Goal: Task Accomplishment & Management: Use online tool/utility

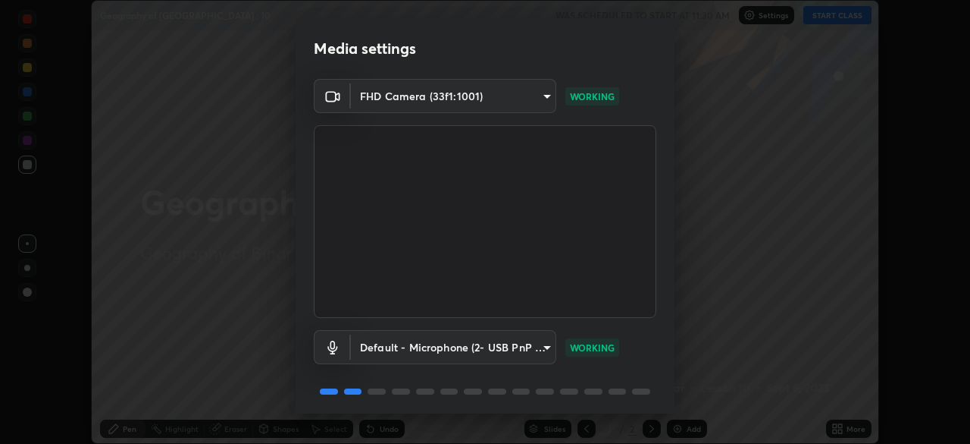
scroll to position [54, 0]
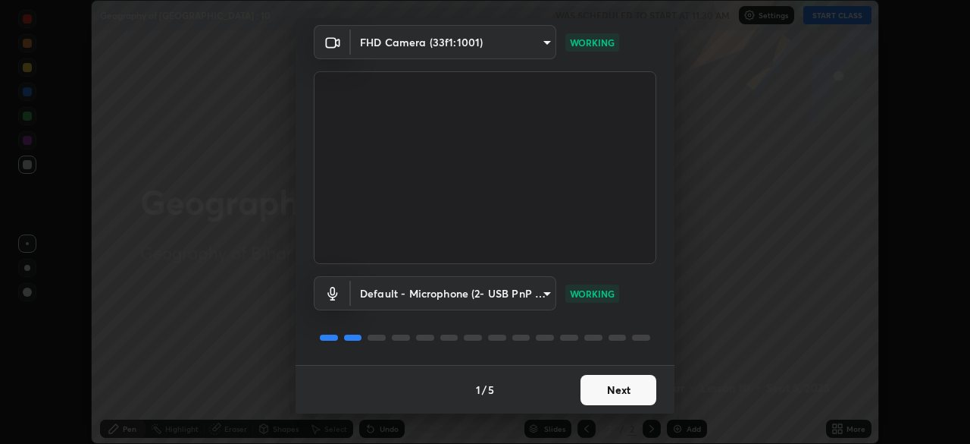
click at [629, 384] on button "Next" at bounding box center [619, 390] width 76 height 30
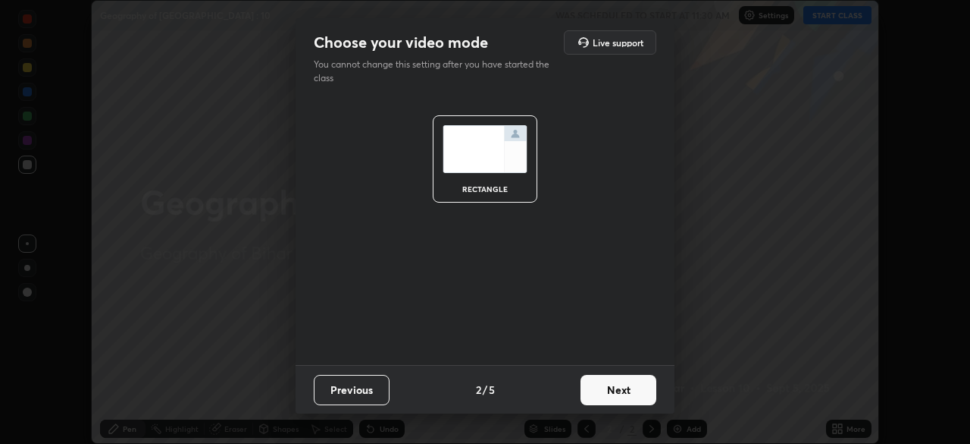
scroll to position [0, 0]
click at [626, 387] on button "Next" at bounding box center [619, 390] width 76 height 30
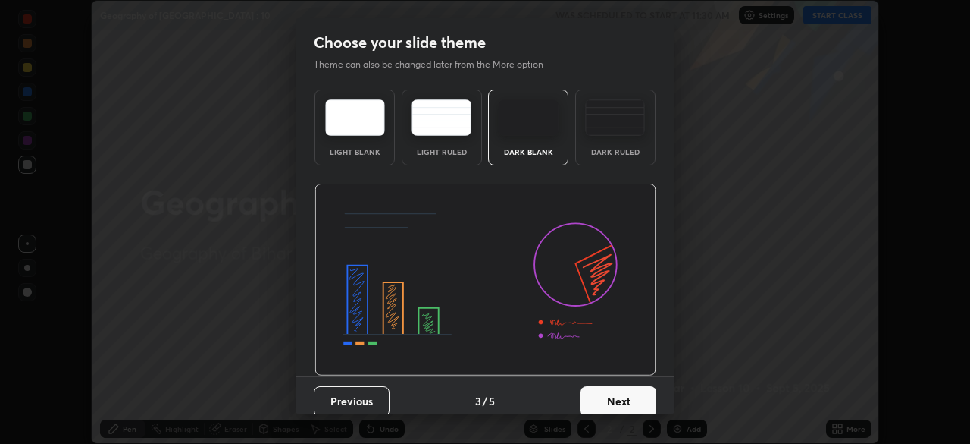
click at [631, 389] on button "Next" at bounding box center [619, 401] width 76 height 30
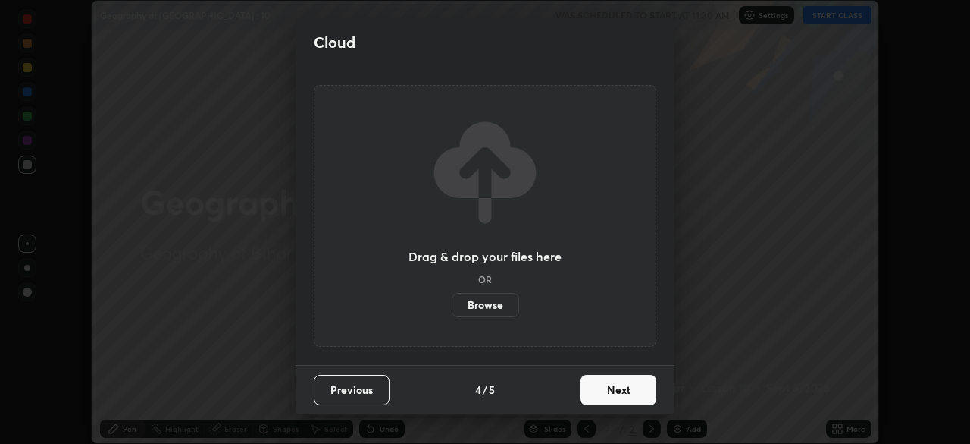
click at [632, 384] on button "Next" at bounding box center [619, 390] width 76 height 30
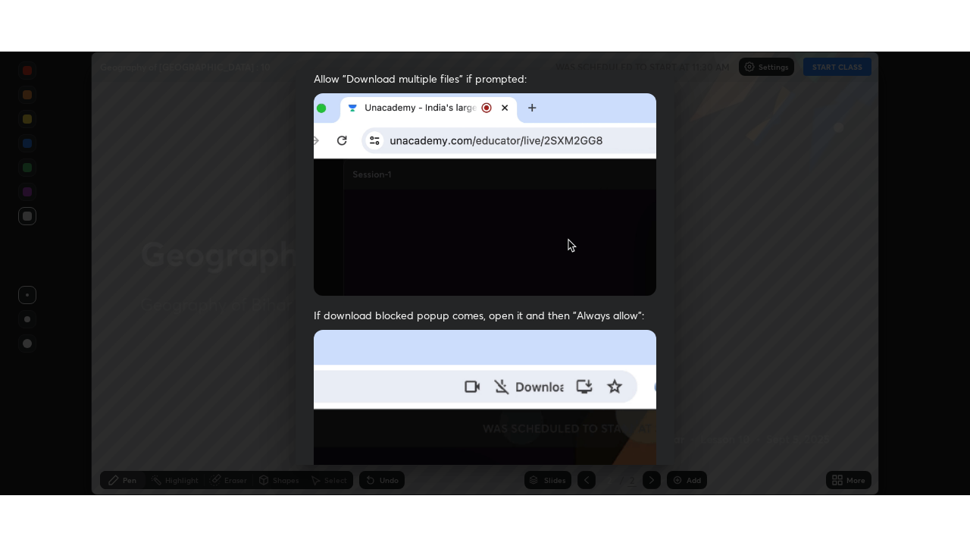
scroll to position [363, 0]
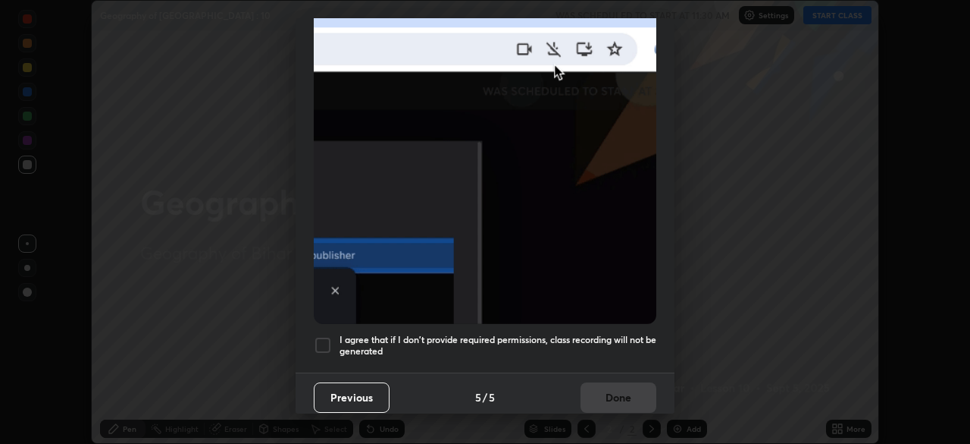
click at [326, 336] on div at bounding box center [323, 345] width 18 height 18
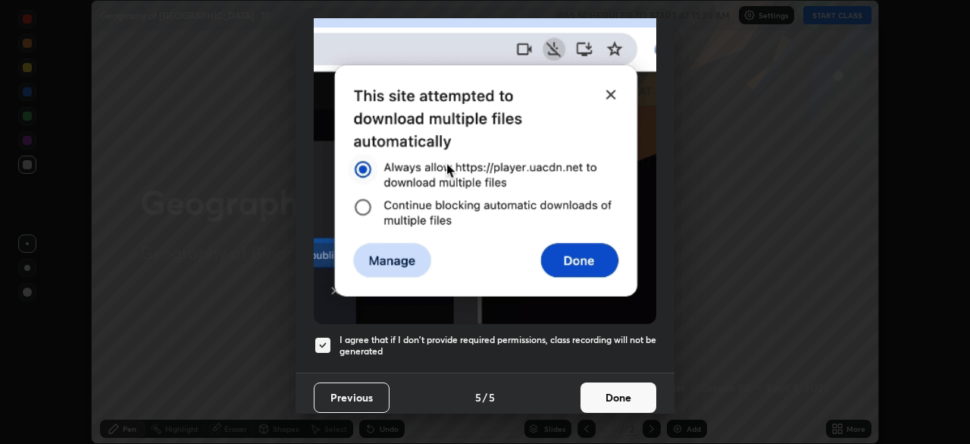
click at [610, 384] on button "Done" at bounding box center [619, 397] width 76 height 30
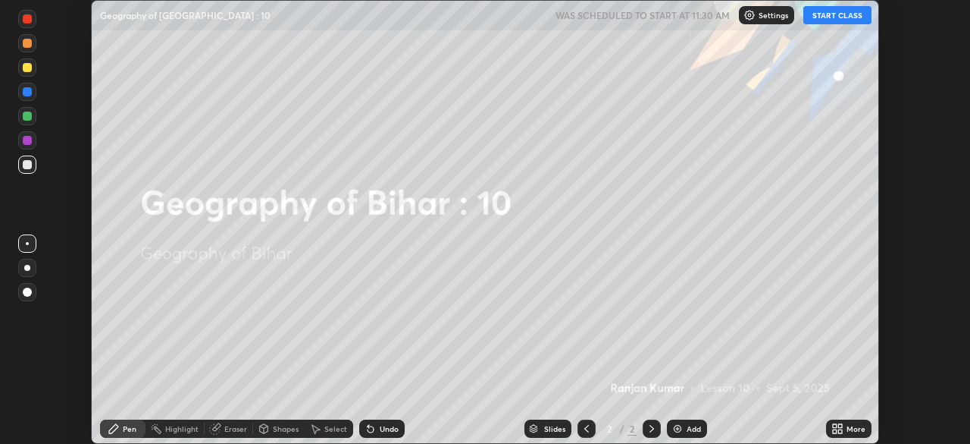
click at [840, 431] on icon at bounding box center [841, 431] width 4 height 4
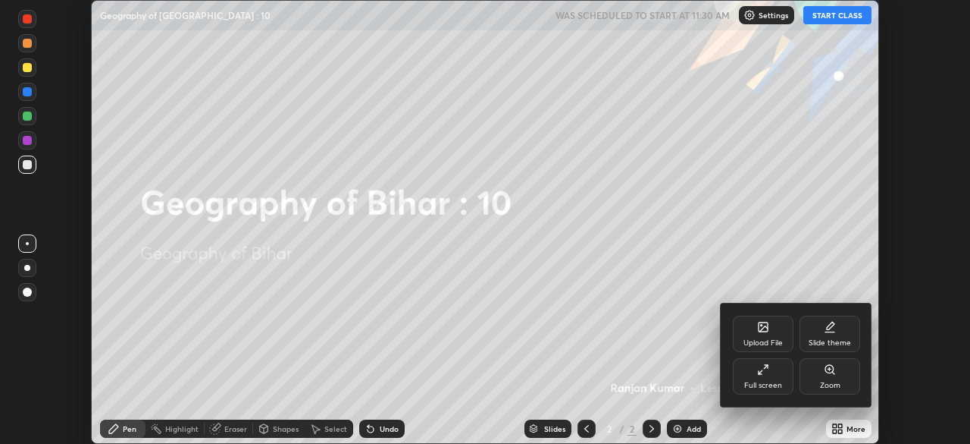
click at [774, 376] on div "Full screen" at bounding box center [763, 376] width 61 height 36
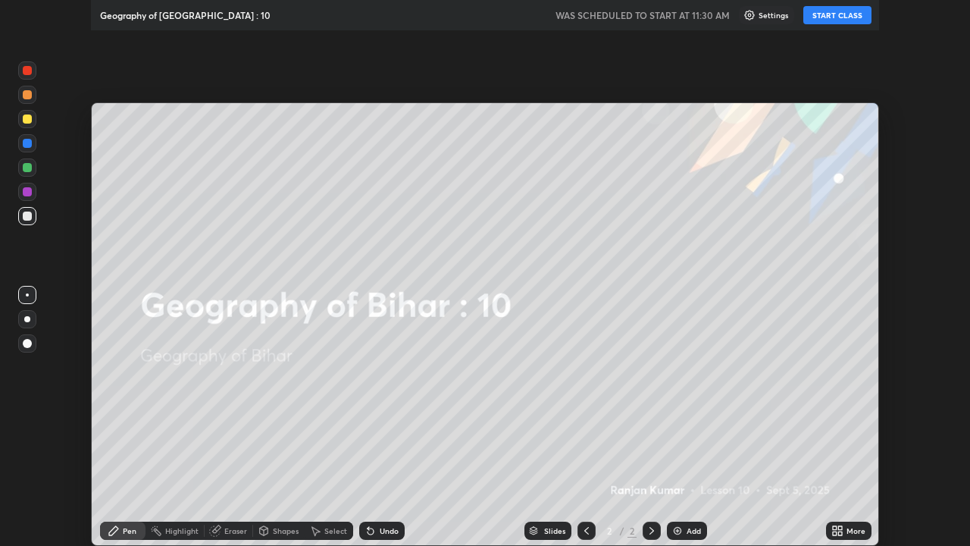
scroll to position [546, 970]
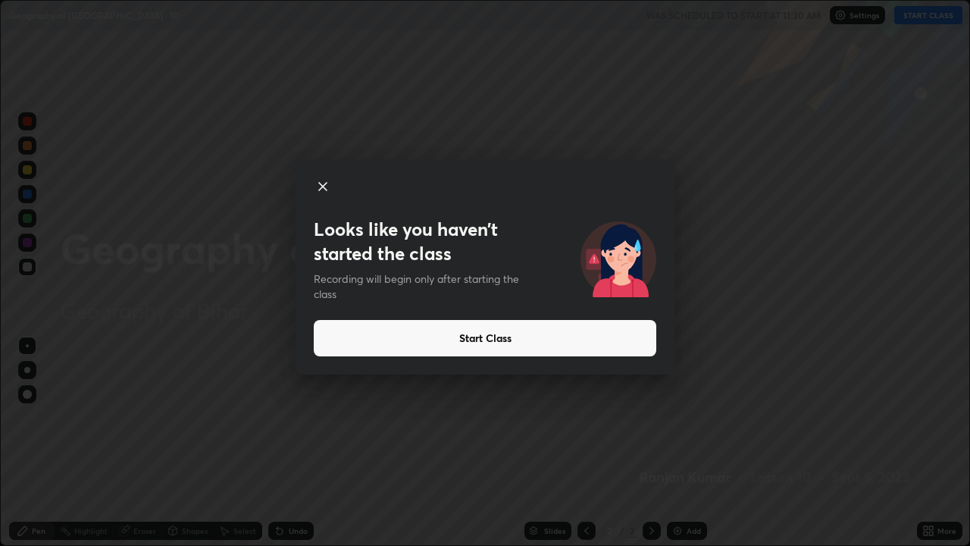
click at [472, 340] on button "Start Class" at bounding box center [485, 338] width 343 height 36
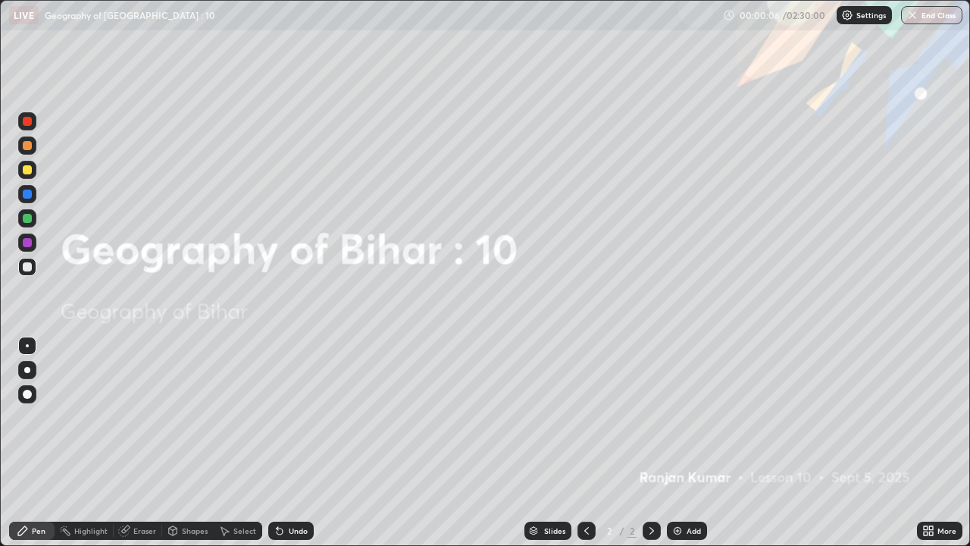
click at [694, 443] on div "Add" at bounding box center [687, 531] width 40 height 18
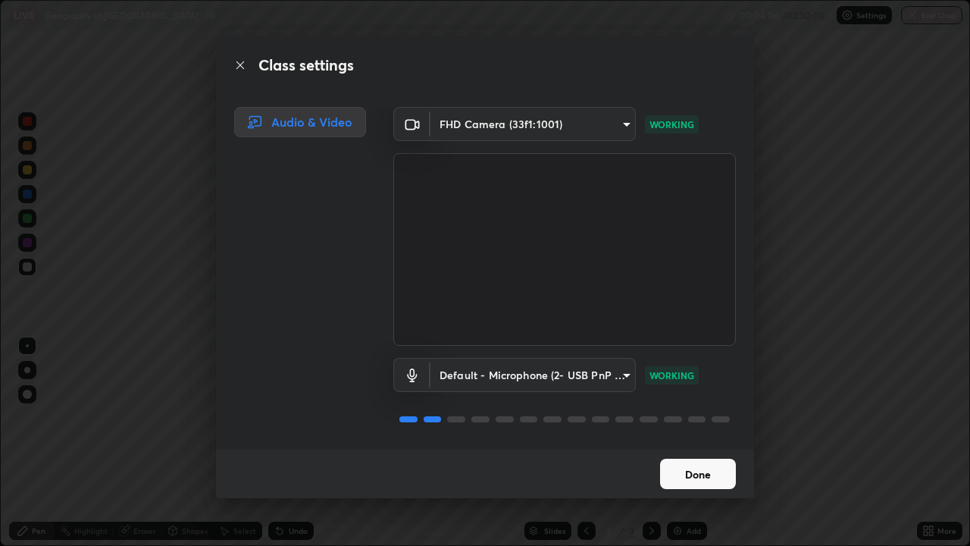
click at [686, 443] on button "Done" at bounding box center [698, 474] width 76 height 30
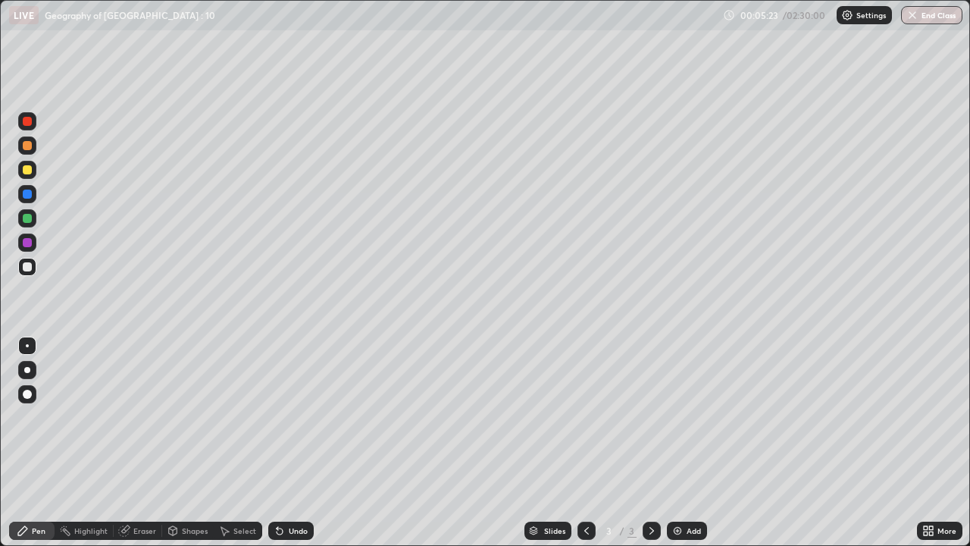
click at [143, 443] on div "Eraser" at bounding box center [144, 531] width 23 height 8
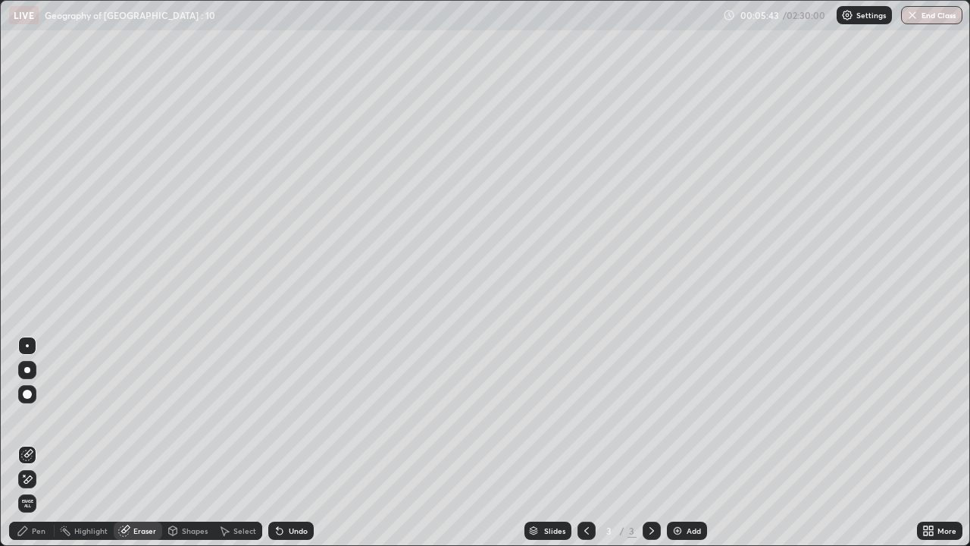
click at [42, 443] on div "Pen" at bounding box center [39, 531] width 14 height 8
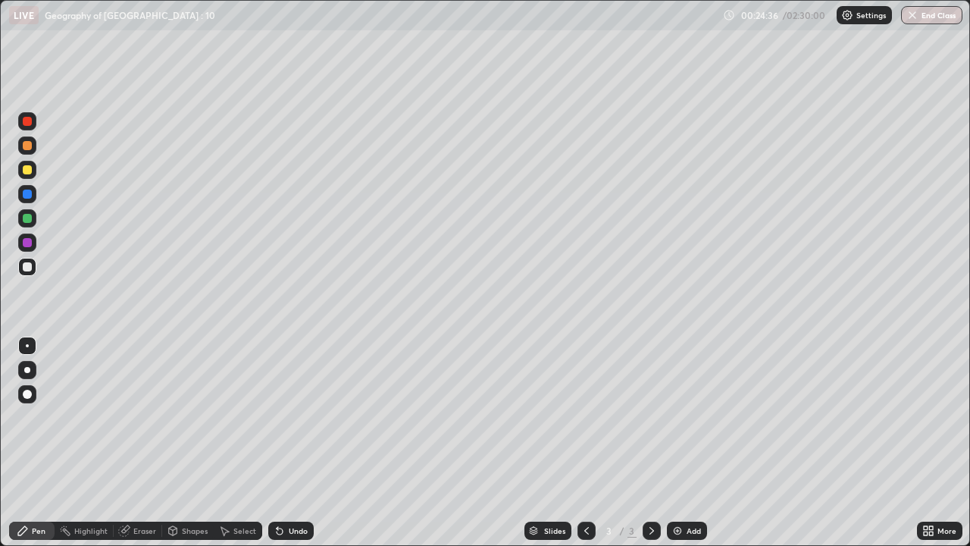
click at [691, 443] on div "Add" at bounding box center [694, 531] width 14 height 8
